Goal: Obtain resource: Download file/media

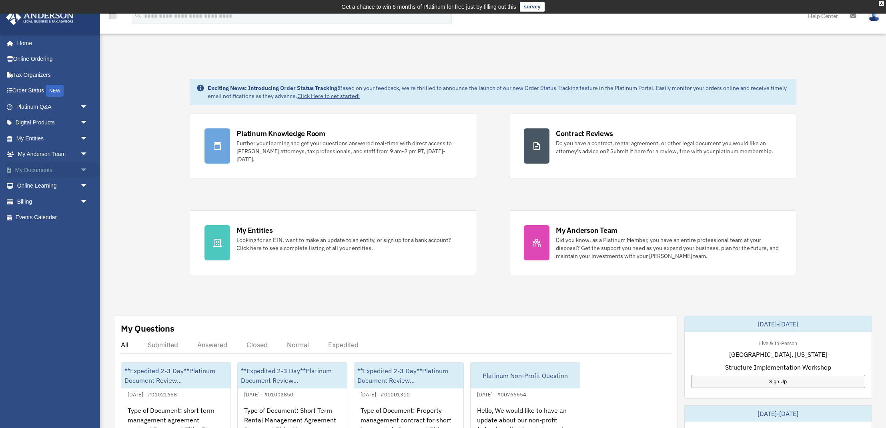
click at [33, 169] on link "My Documents arrow_drop_down" at bounding box center [53, 170] width 94 height 16
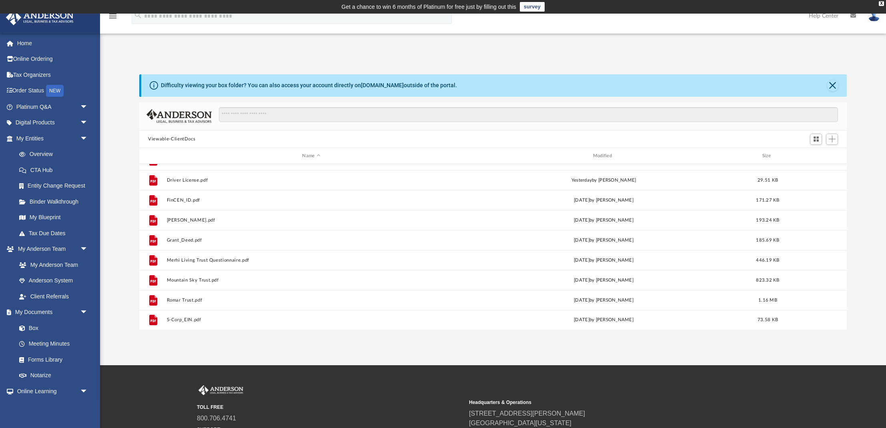
scroll to position [154, 0]
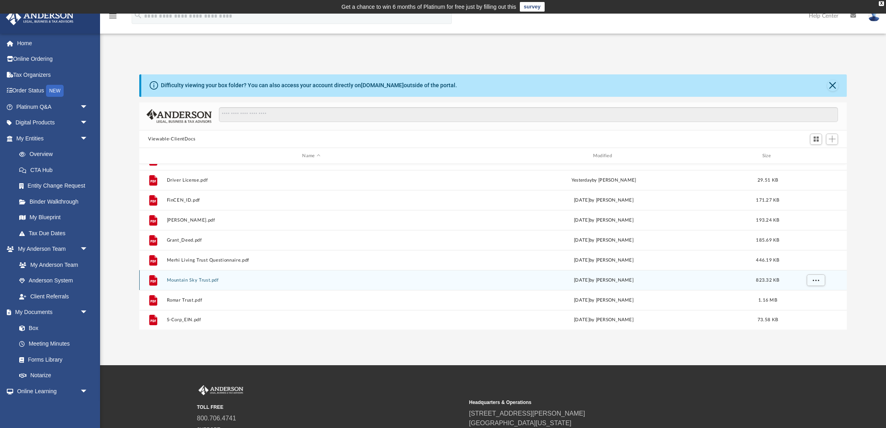
click at [205, 279] on button "Mountain Sky Trust.pdf" at bounding box center [311, 280] width 289 height 5
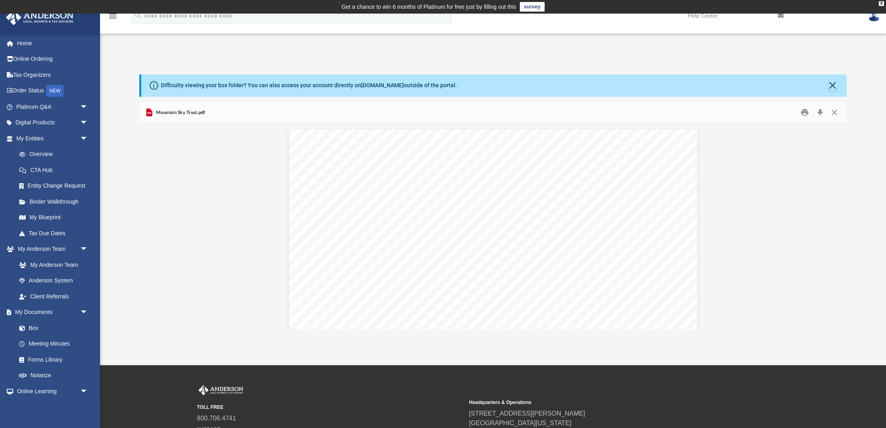
scroll to position [0, 0]
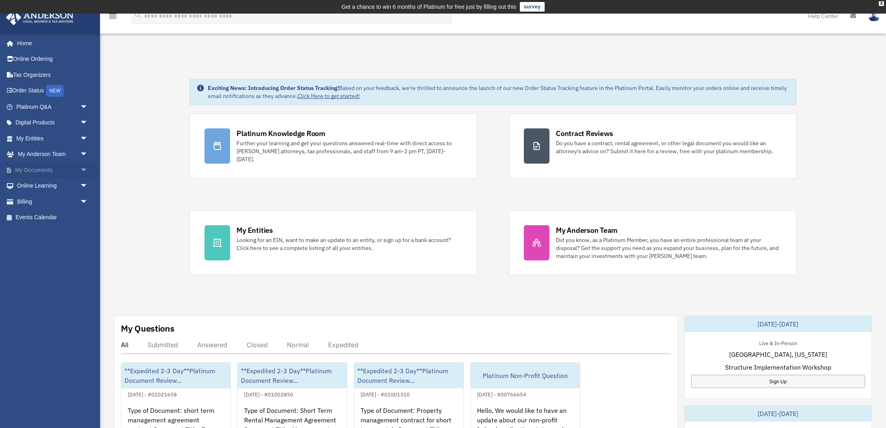
click at [29, 171] on link "My Documents arrow_drop_down" at bounding box center [53, 170] width 94 height 16
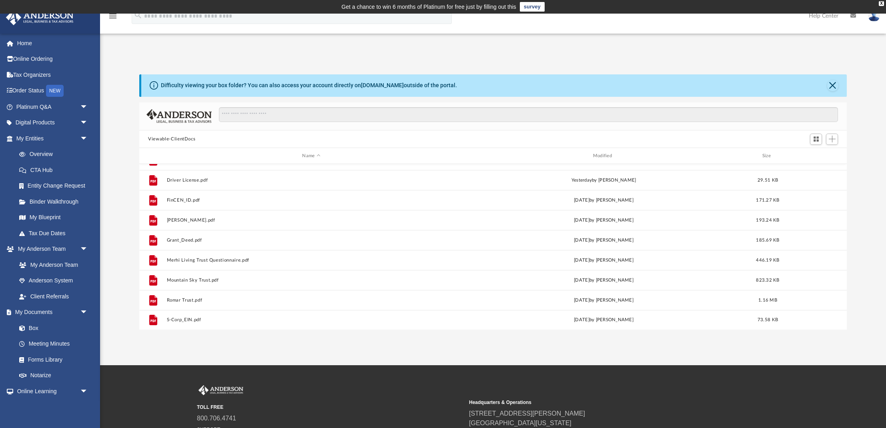
scroll to position [154, 0]
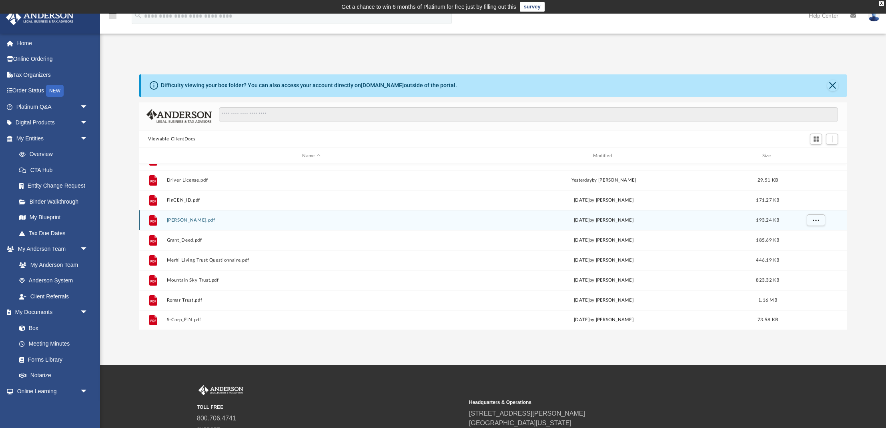
click at [179, 220] on button "Grant Deed.pdf" at bounding box center [311, 220] width 289 height 5
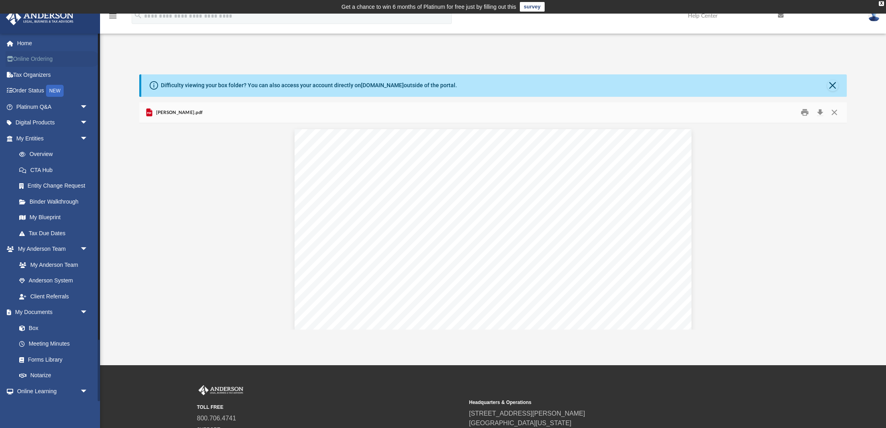
scroll to position [0, 0]
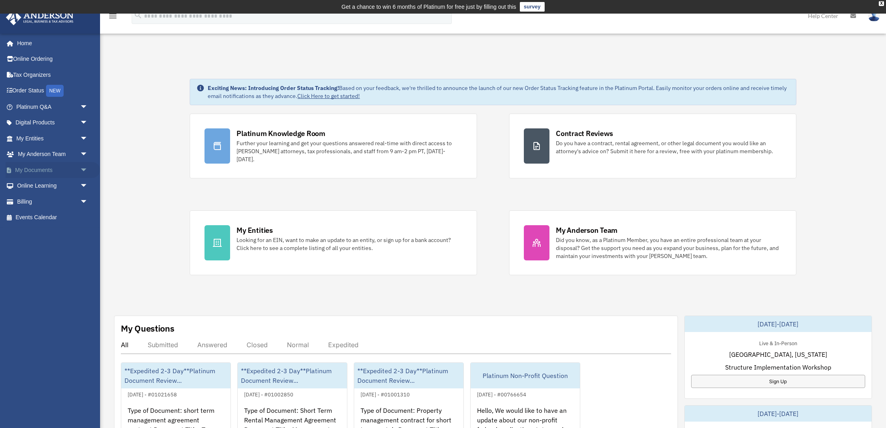
click at [38, 171] on link "My Documents arrow_drop_down" at bounding box center [53, 170] width 94 height 16
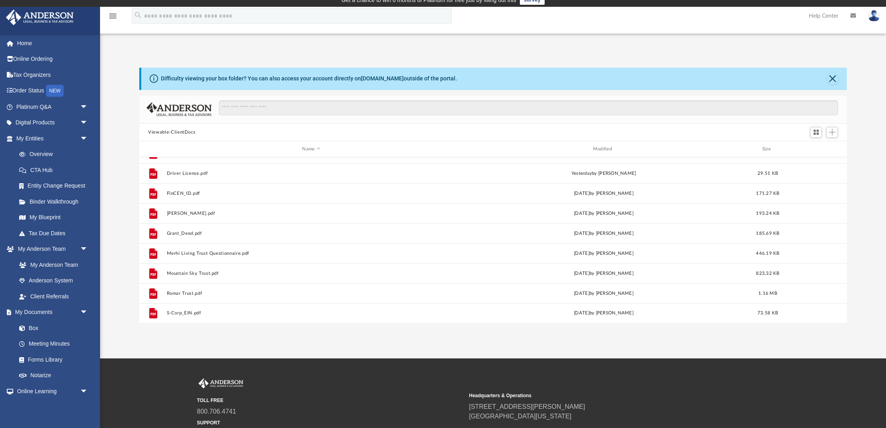
scroll to position [154, 0]
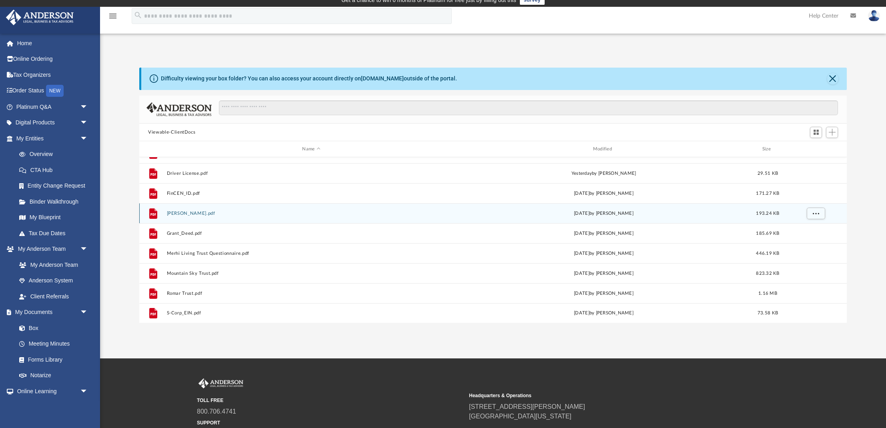
click at [192, 215] on button "Grant Deed.pdf" at bounding box center [311, 213] width 289 height 5
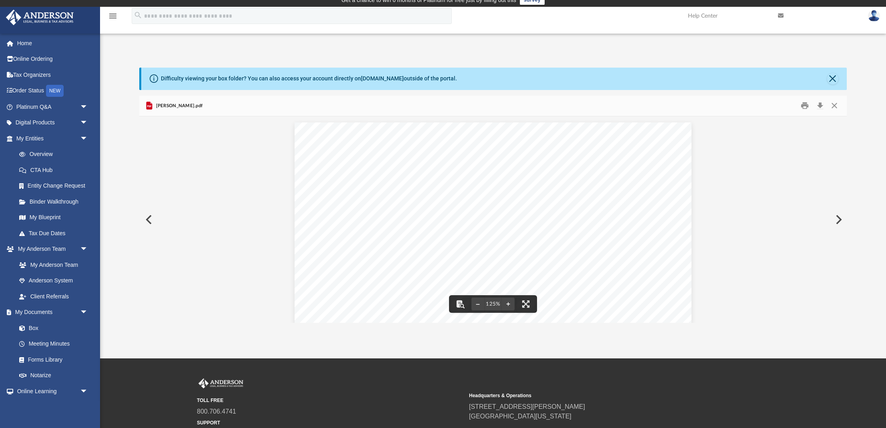
scroll to position [0, 0]
click at [834, 105] on button "Close" at bounding box center [834, 106] width 14 height 12
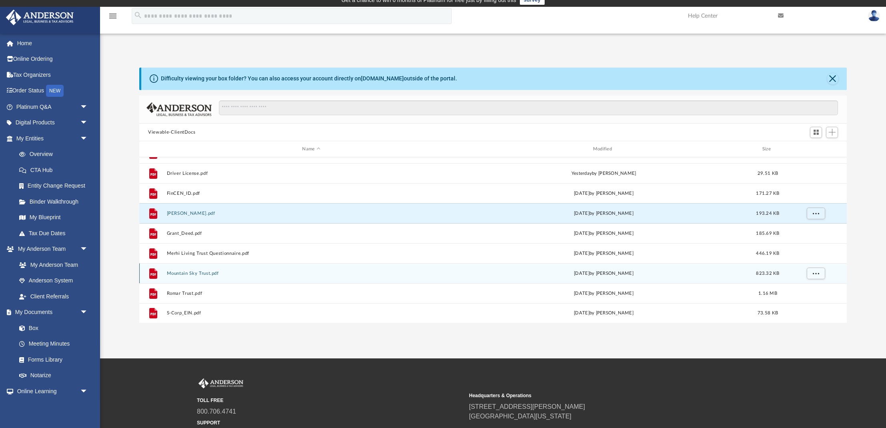
click at [201, 271] on button "Mountain Sky Trust.pdf" at bounding box center [311, 273] width 289 height 5
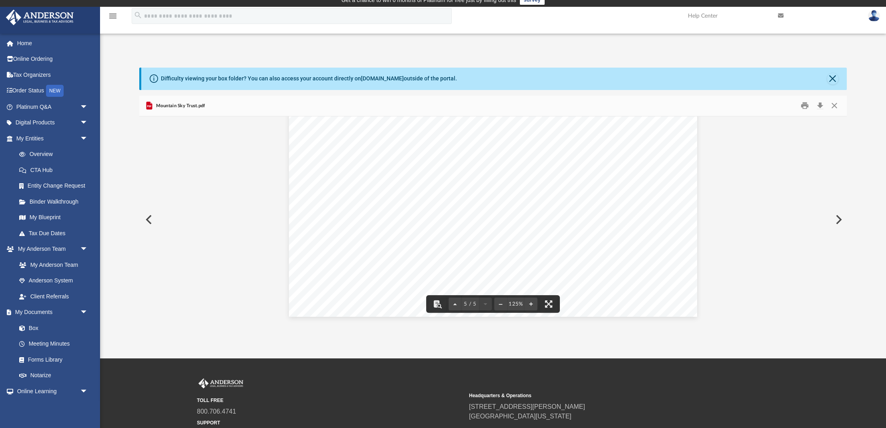
scroll to position [2496, 0]
click at [835, 107] on button "Close" at bounding box center [834, 106] width 14 height 12
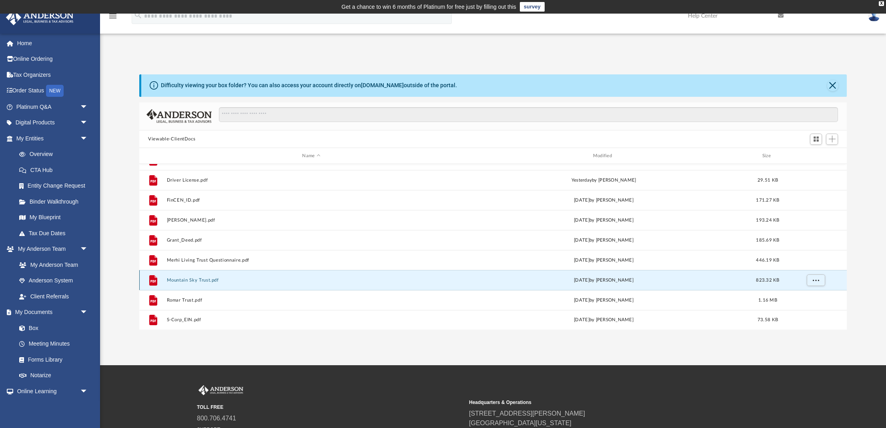
scroll to position [0, 0]
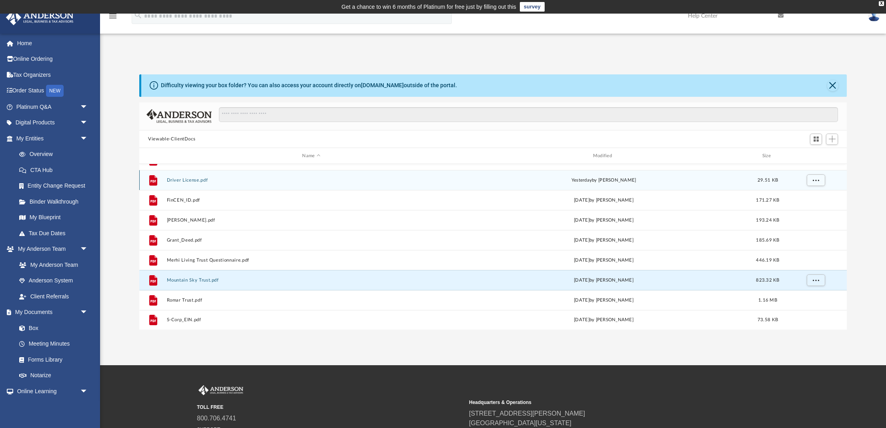
click at [339, 181] on button "Driver License.pdf" at bounding box center [311, 180] width 289 height 5
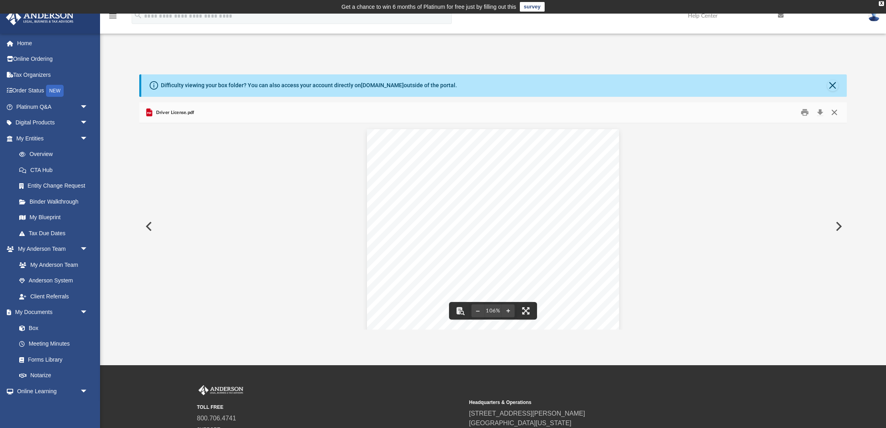
click at [834, 112] on button "Close" at bounding box center [834, 112] width 14 height 12
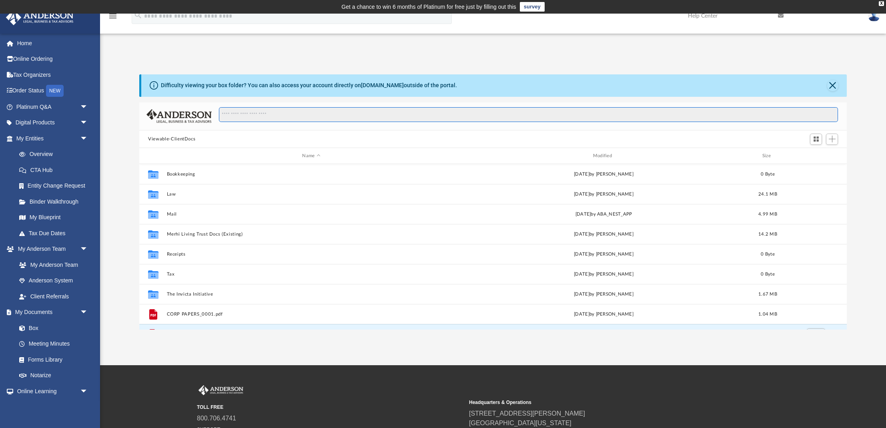
click at [436, 113] on input "Search files and folders" at bounding box center [528, 114] width 619 height 15
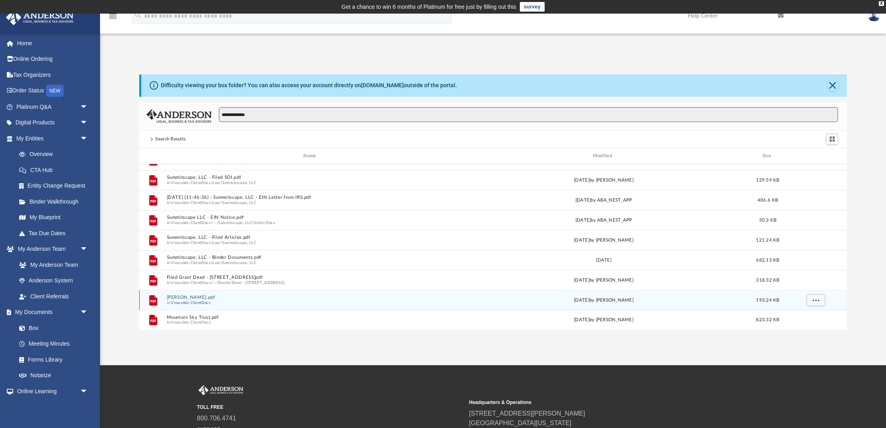
scroll to position [54, 0]
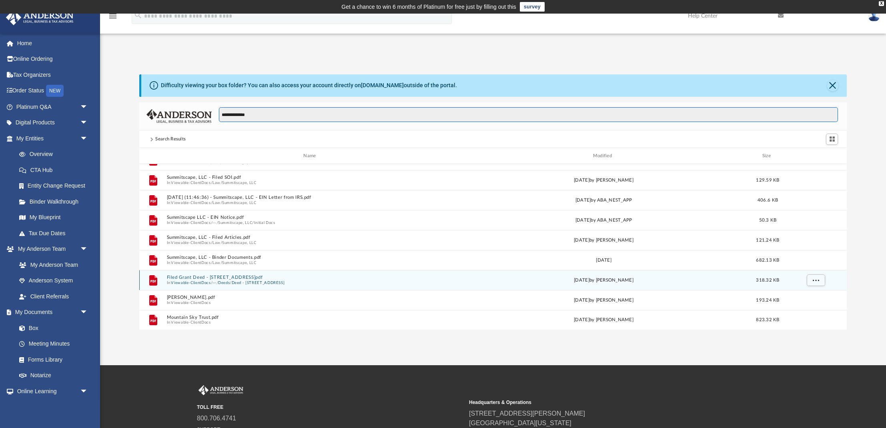
type input "**********"
click at [235, 279] on button "Filed Grant Deed - 753 Mountain Sky Drive.pdf" at bounding box center [311, 277] width 289 height 5
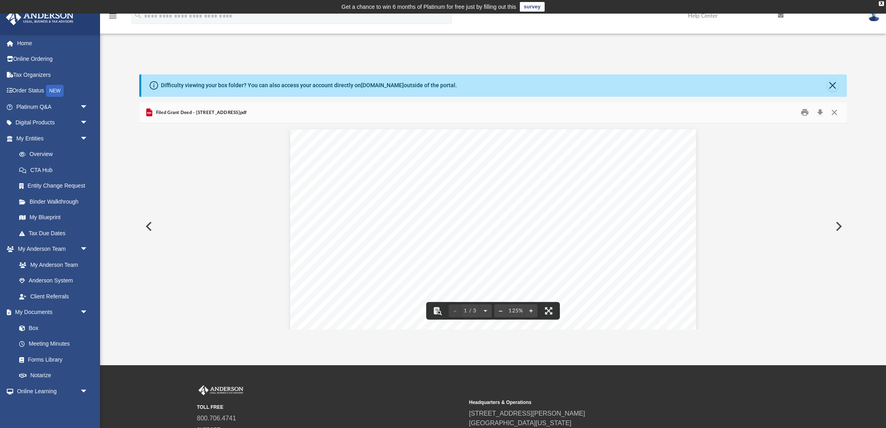
scroll to position [0, 0]
click at [836, 111] on button "Close" at bounding box center [834, 112] width 14 height 12
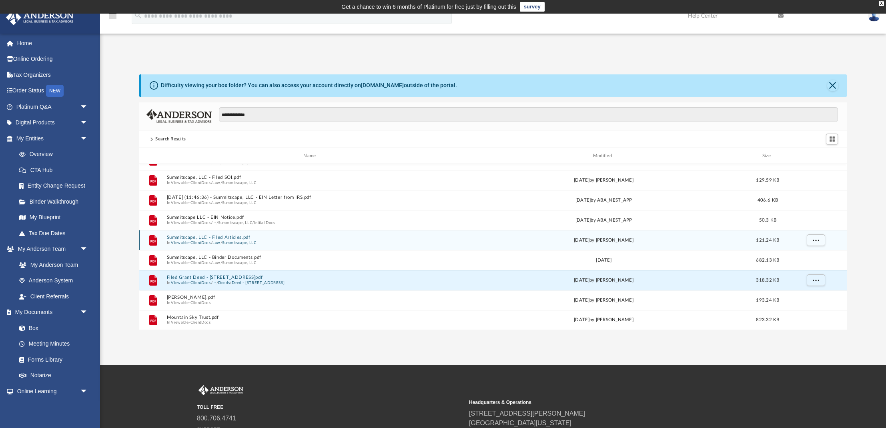
click at [183, 238] on button "Summitscape, LLC - Filed Articles.pdf" at bounding box center [311, 237] width 289 height 5
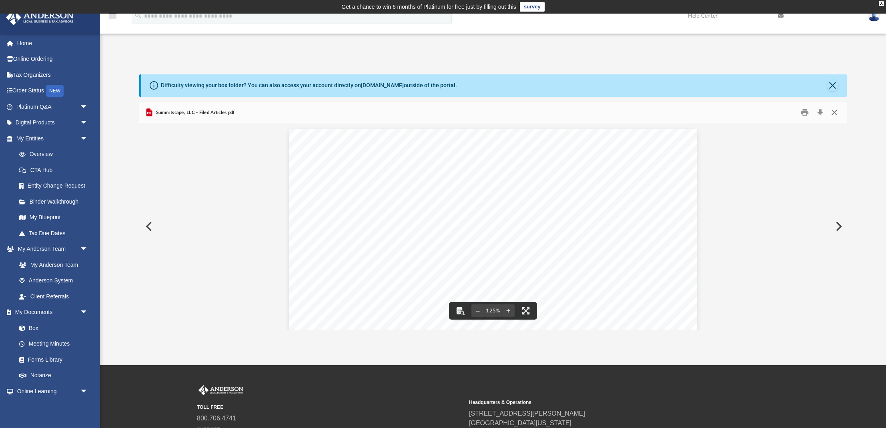
click at [834, 111] on button "Close" at bounding box center [834, 112] width 14 height 12
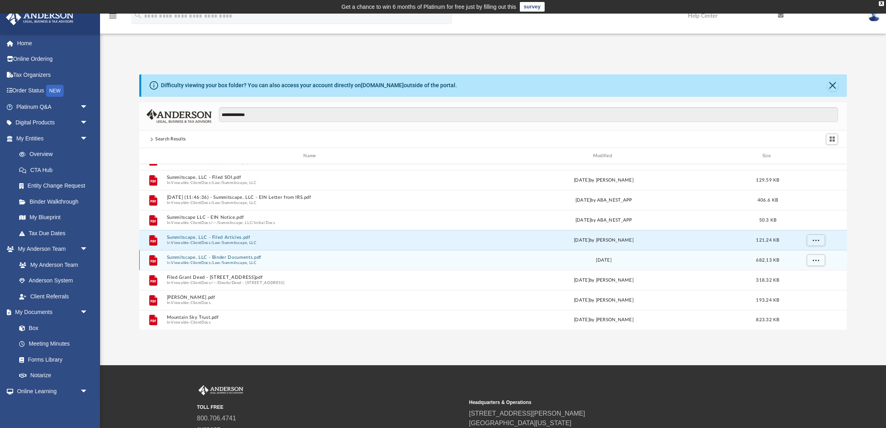
click at [256, 261] on button "Summitscape, LLC" at bounding box center [239, 263] width 34 height 5
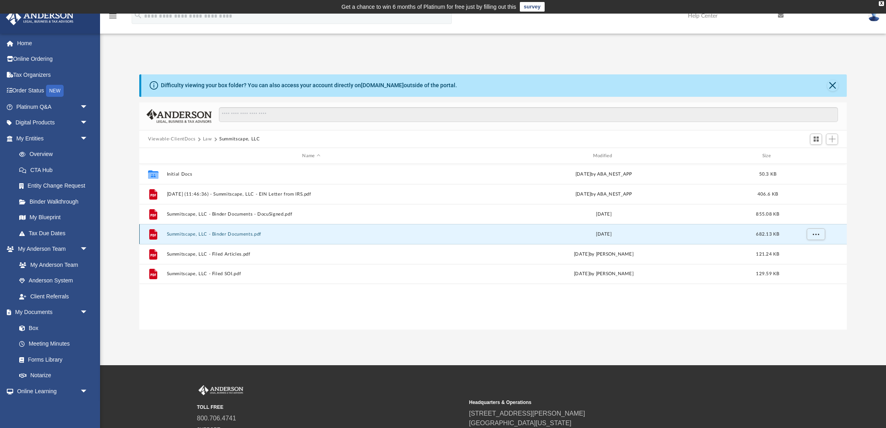
click at [307, 235] on button "Summitscape, LLC - Binder Documents.pdf" at bounding box center [311, 234] width 289 height 5
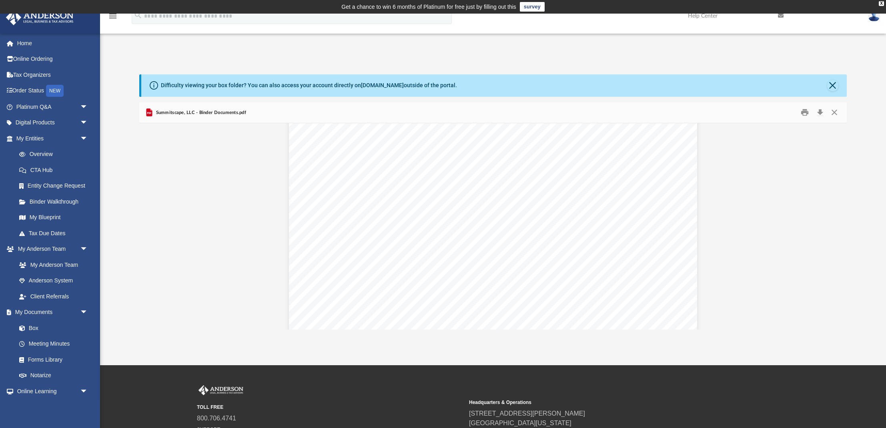
scroll to position [1888, 0]
click at [408, 159] on link "Page 4" at bounding box center [406, 159] width 17 height 9
click at [835, 114] on button "Close" at bounding box center [834, 112] width 14 height 12
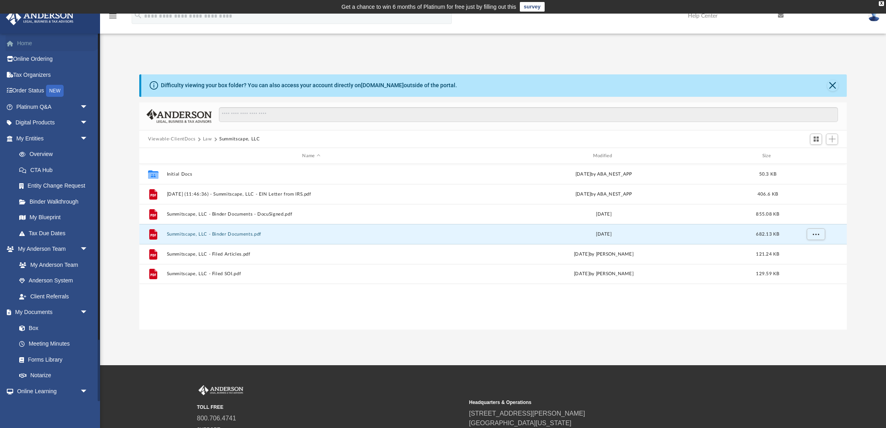
click at [20, 45] on link "Home" at bounding box center [53, 43] width 94 height 16
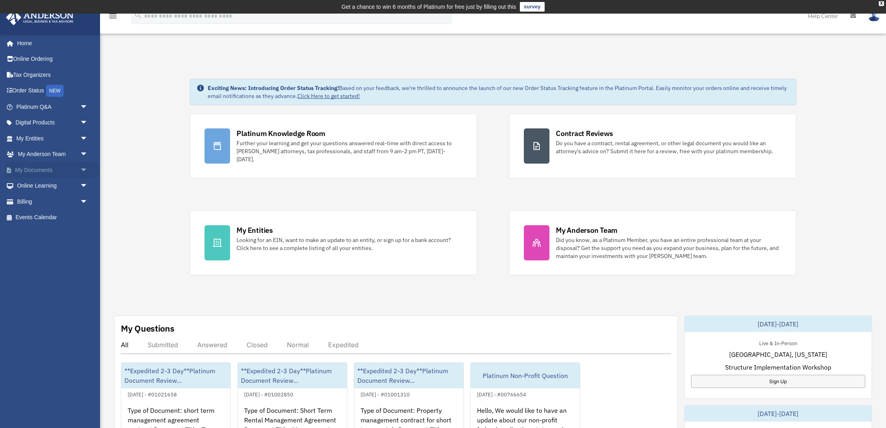
click at [36, 167] on link "My Documents arrow_drop_down" at bounding box center [53, 170] width 94 height 16
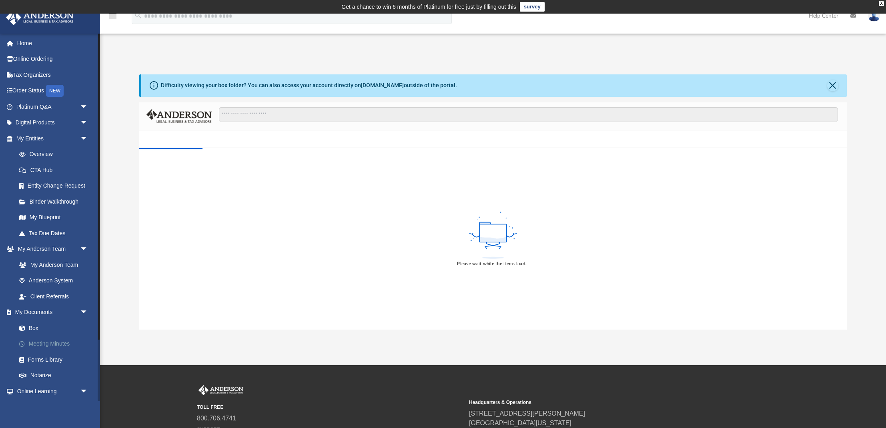
click at [55, 339] on link "Meeting Minutes" at bounding box center [55, 344] width 89 height 16
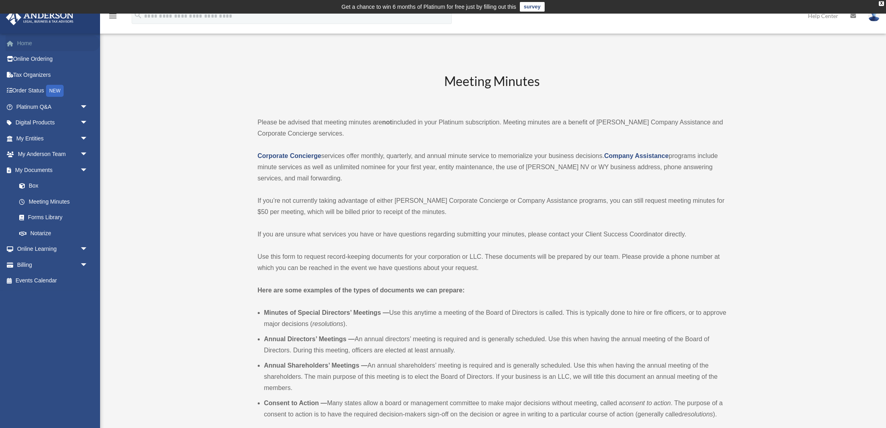
click at [23, 43] on link "Home" at bounding box center [53, 43] width 94 height 16
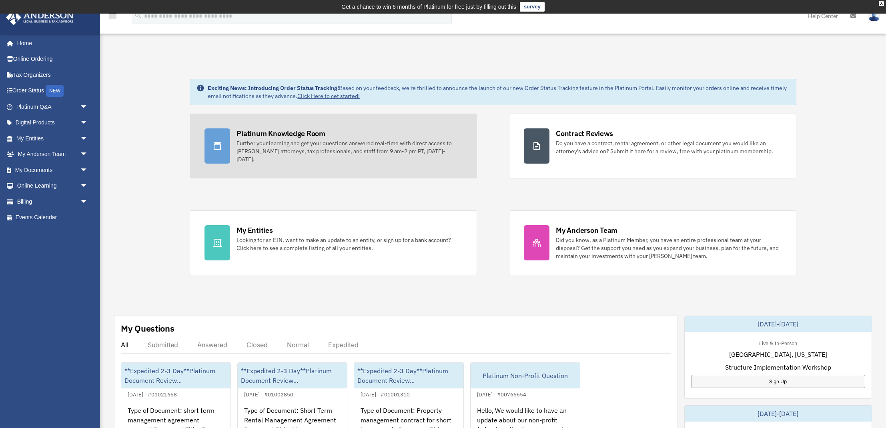
click at [351, 156] on link "Platinum Knowledge Room Further your learning and get your questions answered r…" at bounding box center [333, 146] width 287 height 65
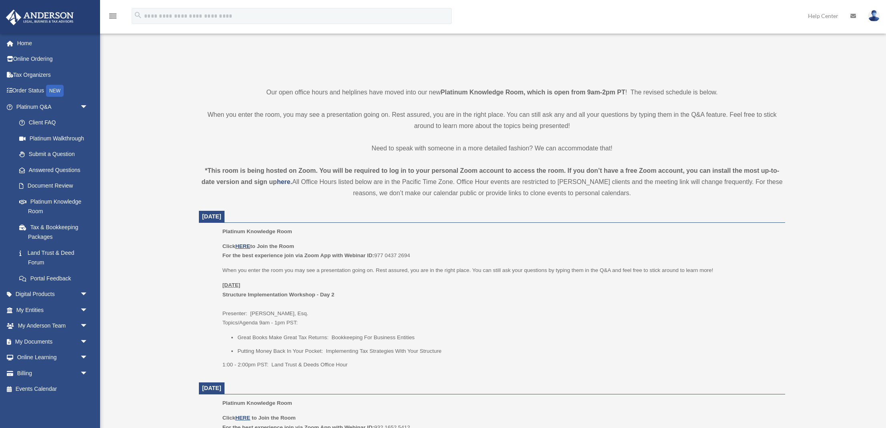
scroll to position [164, 0]
click at [243, 243] on u "HERE" at bounding box center [242, 246] width 15 height 6
